Goal: Information Seeking & Learning: Learn about a topic

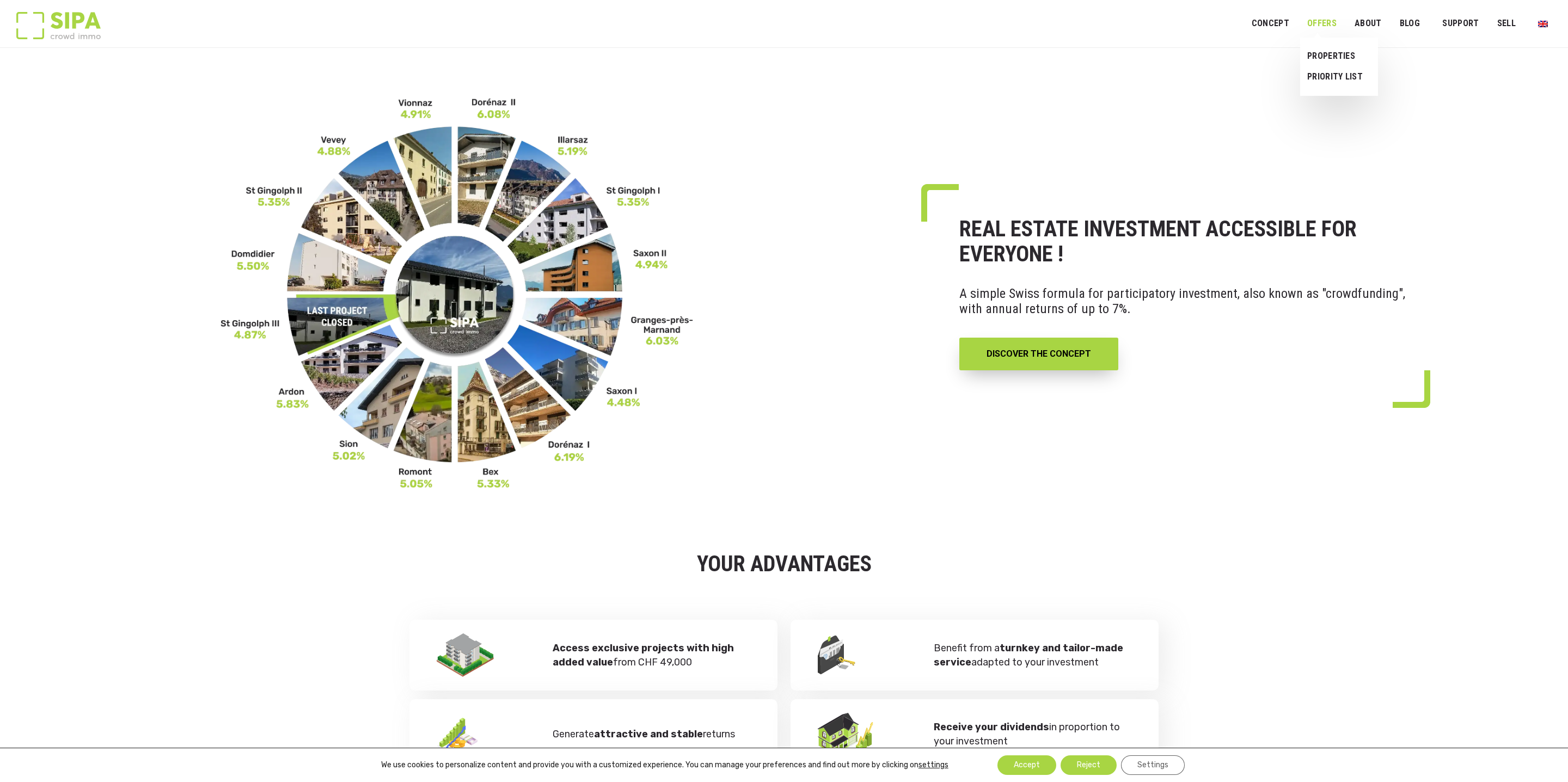
click at [1325, 23] on link "OFFERS" at bounding box center [1322, 24] width 44 height 24
click at [1332, 55] on link "Properties" at bounding box center [1335, 56] width 70 height 21
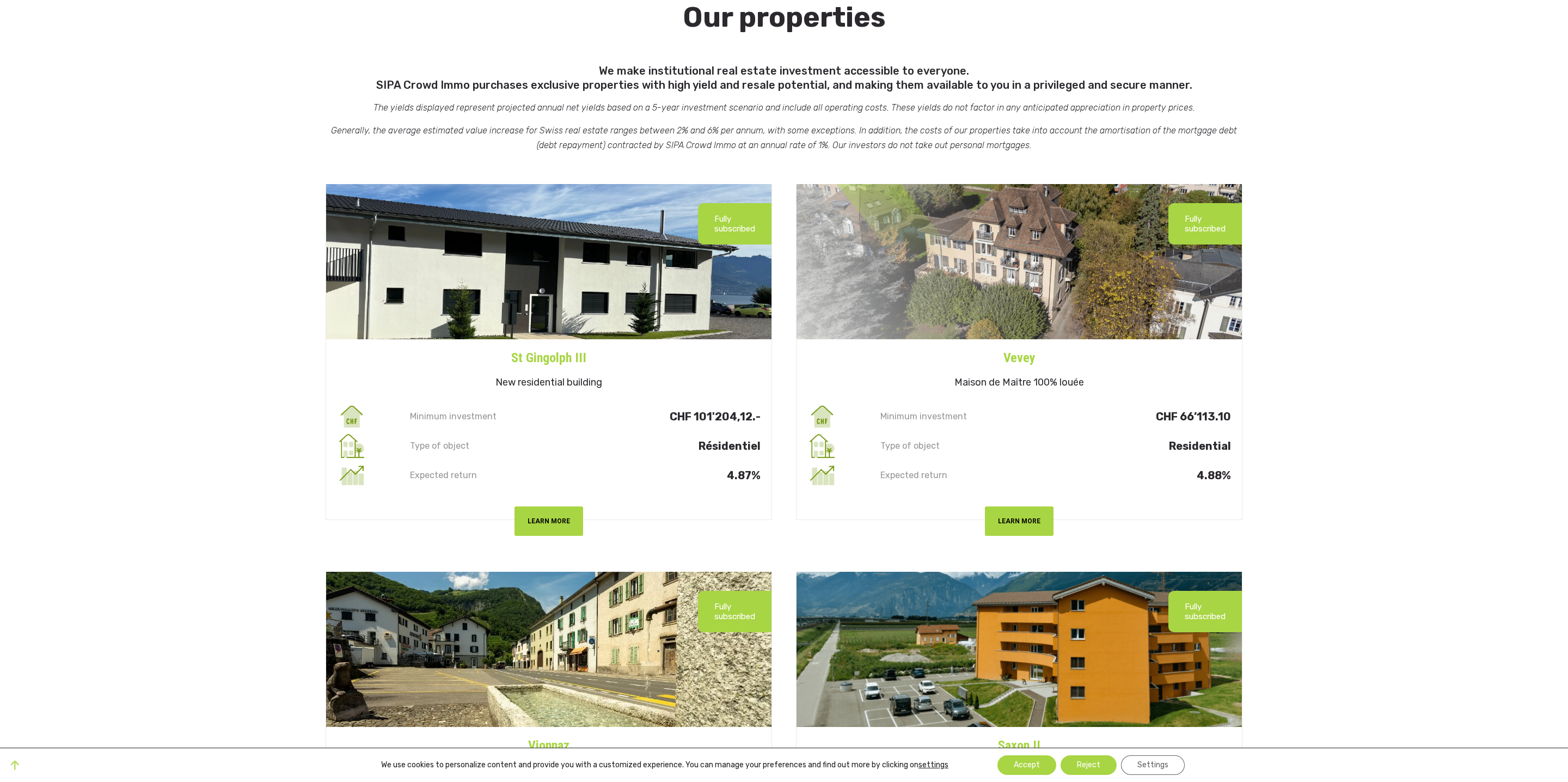
scroll to position [73, 0]
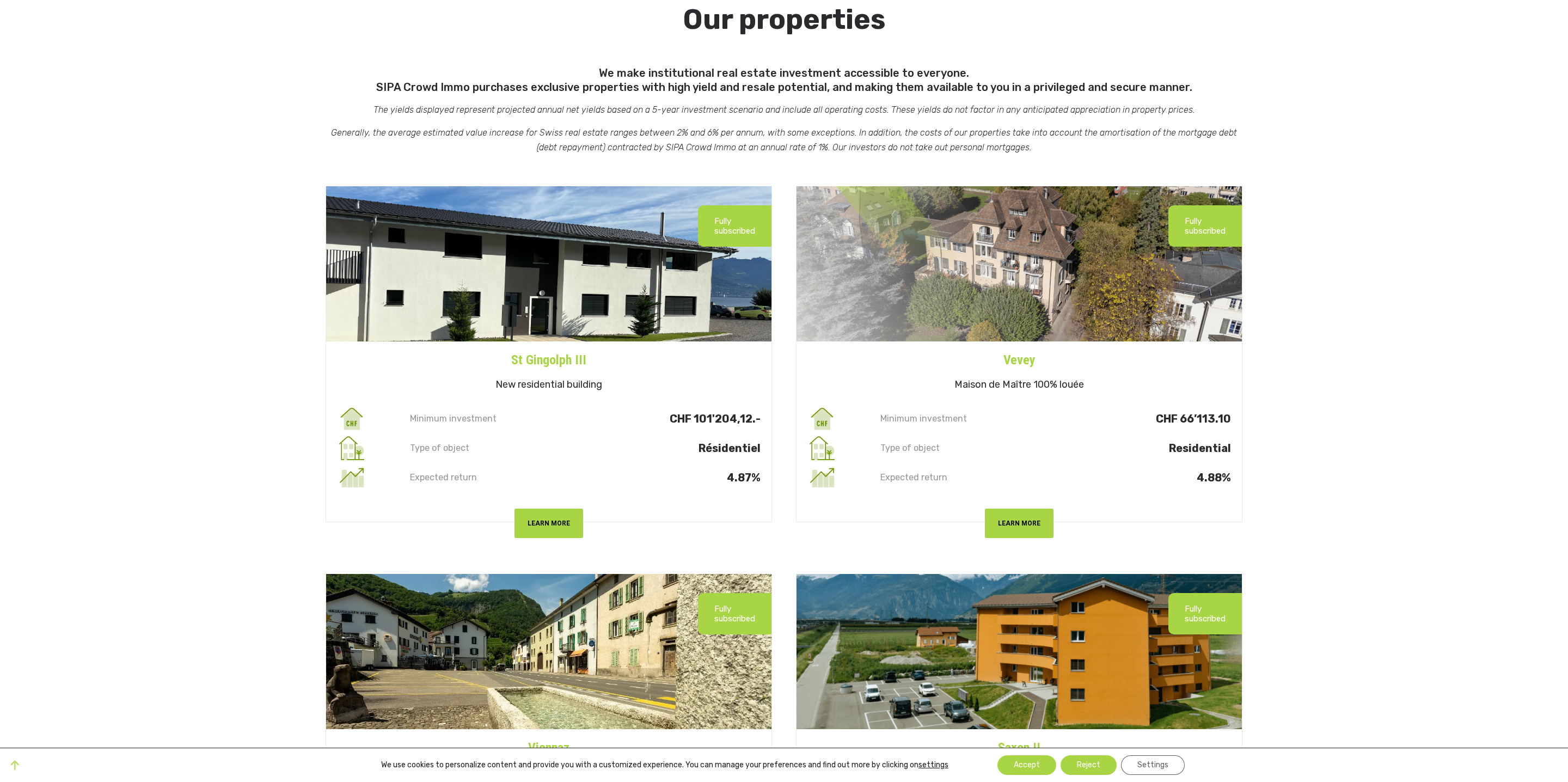
click at [599, 279] on img at bounding box center [549, 264] width 445 height 155
click at [556, 532] on button "LEARN MORE" at bounding box center [549, 523] width 68 height 29
